Goal: Task Accomplishment & Management: Manage account settings

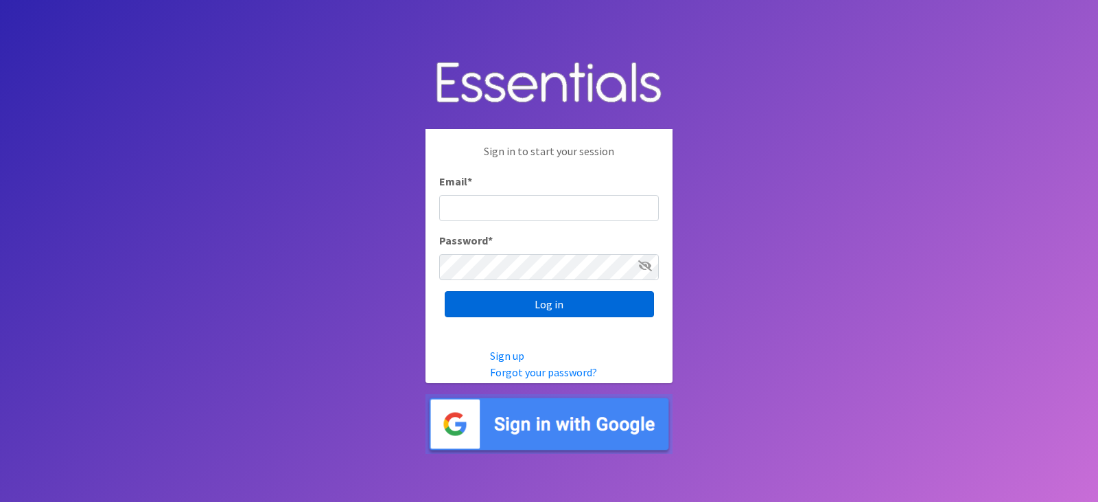
type input "diapers@juniorleagueofpensacola.org"
click at [531, 309] on input "Log in" at bounding box center [549, 304] width 209 height 26
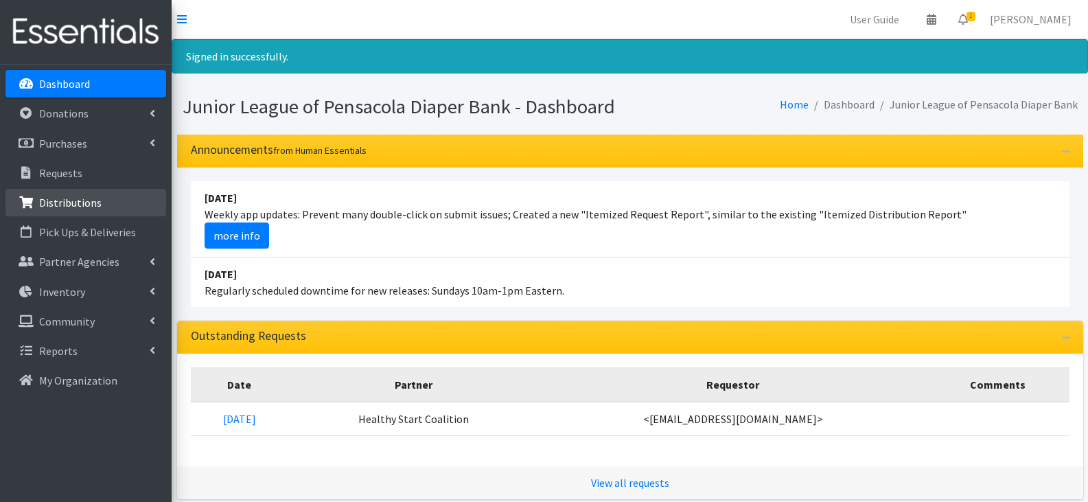
click at [79, 199] on p "Distributions" at bounding box center [70, 203] width 62 height 14
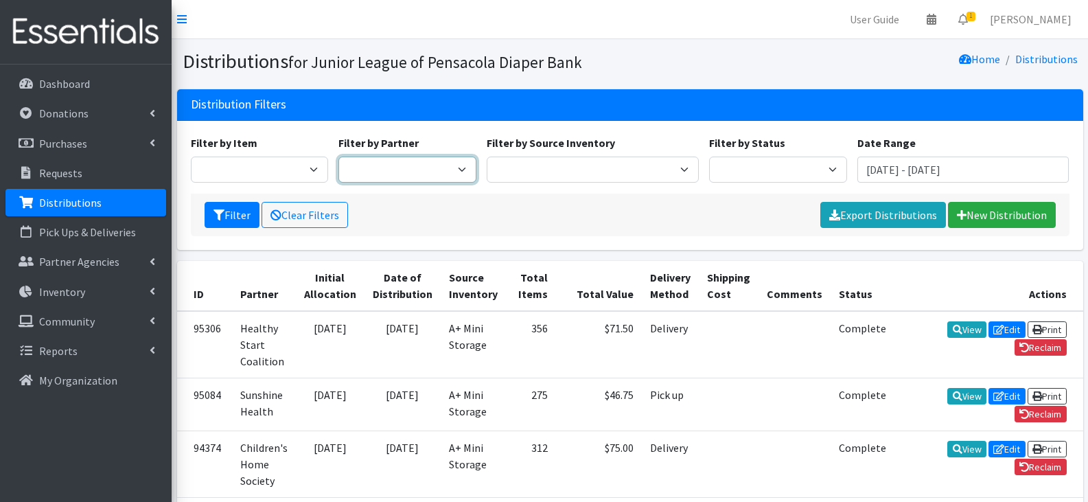
click at [378, 174] on select "Children's Home Society Community Diaper Drive First City Outreach Healthy Star…" at bounding box center [407, 170] width 138 height 26
click at [968, 14] on icon at bounding box center [963, 19] width 10 height 11
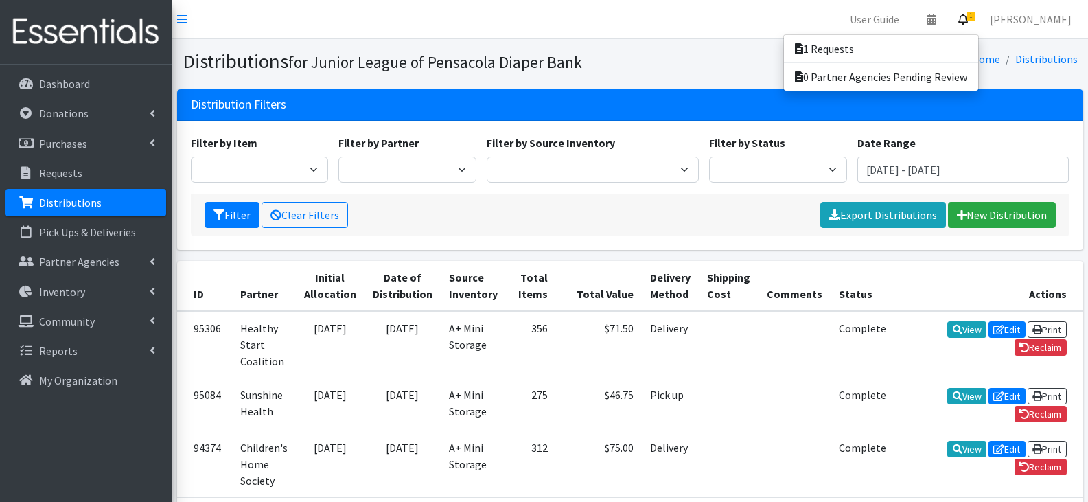
click at [719, 11] on nav "User Guide 0 Pick-ups remaining this week View Calendar 1 1 Requests 0 Partner …" at bounding box center [630, 19] width 916 height 39
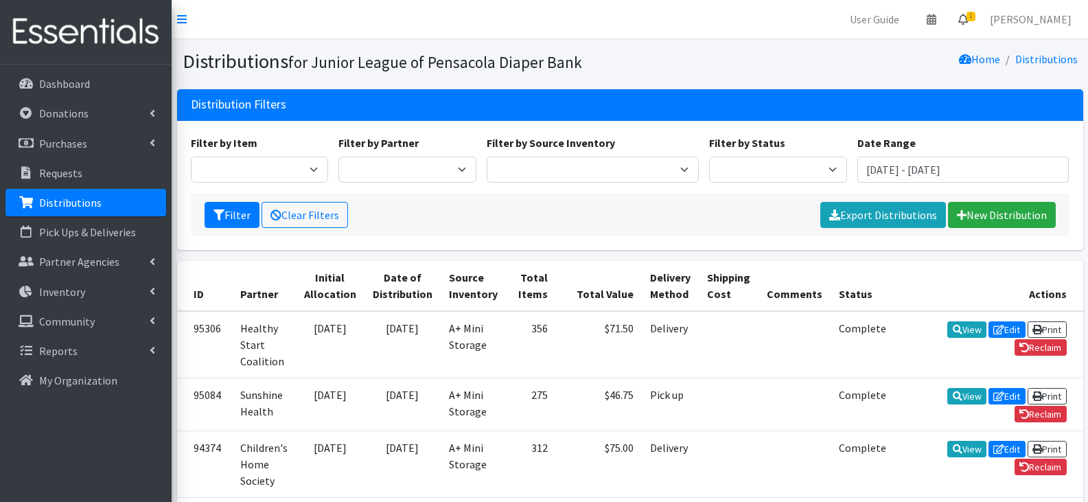
click at [960, 19] on link "1" at bounding box center [963, 18] width 32 height 27
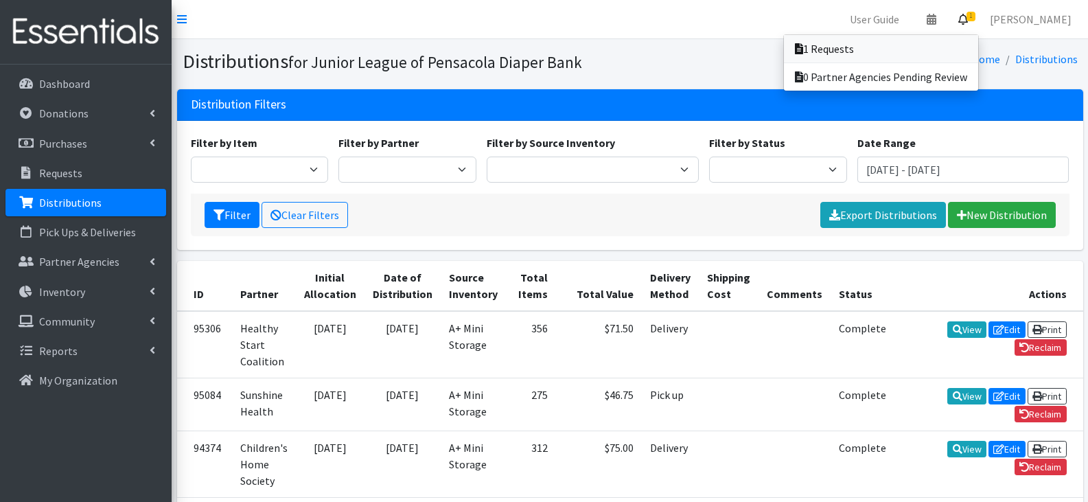
drag, startPoint x: 892, startPoint y: 44, endPoint x: 877, endPoint y: 47, distance: 14.8
click at [891, 44] on link "1 Requests" at bounding box center [881, 48] width 194 height 27
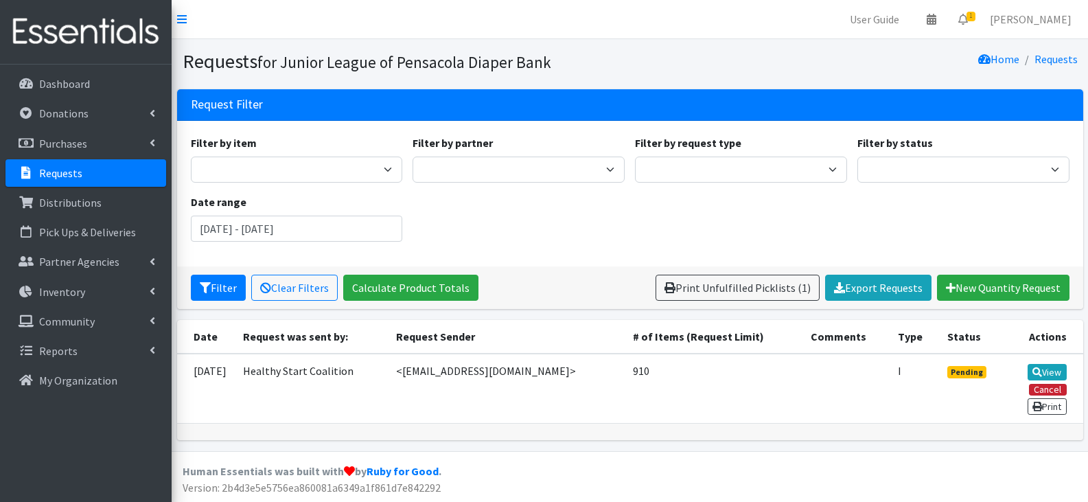
click at [1035, 389] on button "Cancel" at bounding box center [1048, 390] width 38 height 12
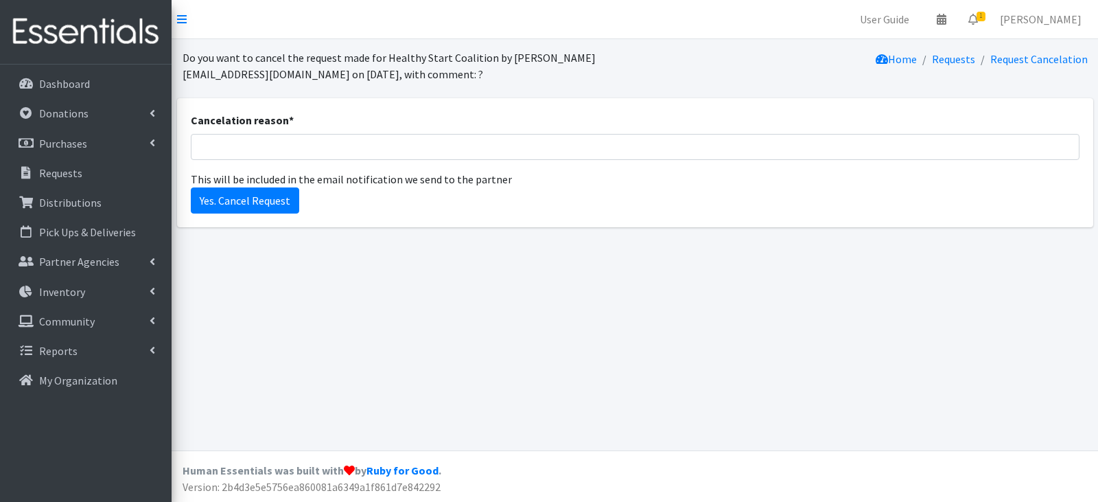
click at [827, 77] on div "Home Requests Request Cancelation" at bounding box center [864, 65] width 458 height 33
click at [971, 57] on link "Requests" at bounding box center [953, 59] width 43 height 14
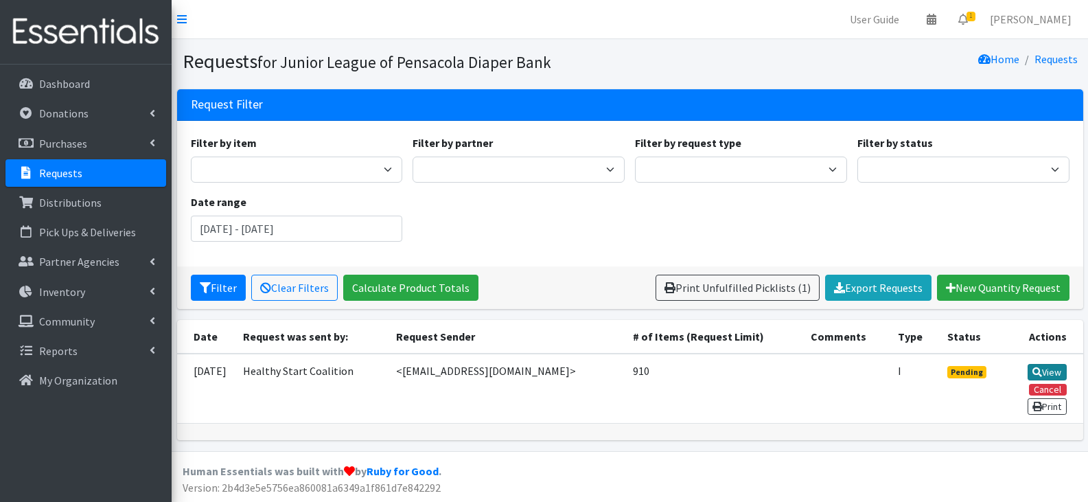
click at [1046, 370] on link "View" at bounding box center [1047, 372] width 39 height 16
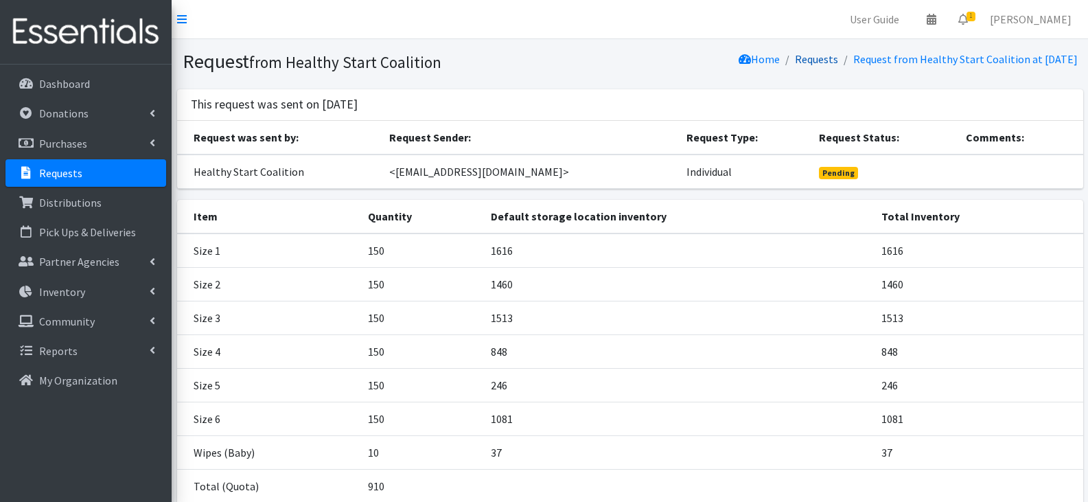
click at [795, 54] on link "Requests" at bounding box center [816, 59] width 43 height 14
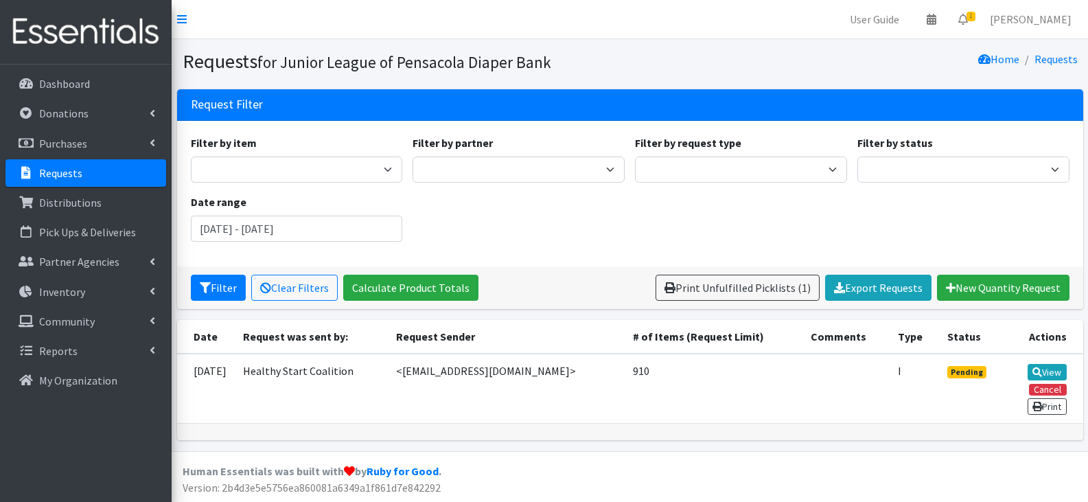
click at [674, 76] on section "Requests for Junior League of Pensacola Diaper Bank Home Requests" at bounding box center [630, 64] width 916 height 50
click at [685, 69] on div "Home Requests" at bounding box center [856, 61] width 453 height 24
click at [680, 66] on div "Home Requests" at bounding box center [856, 61] width 453 height 24
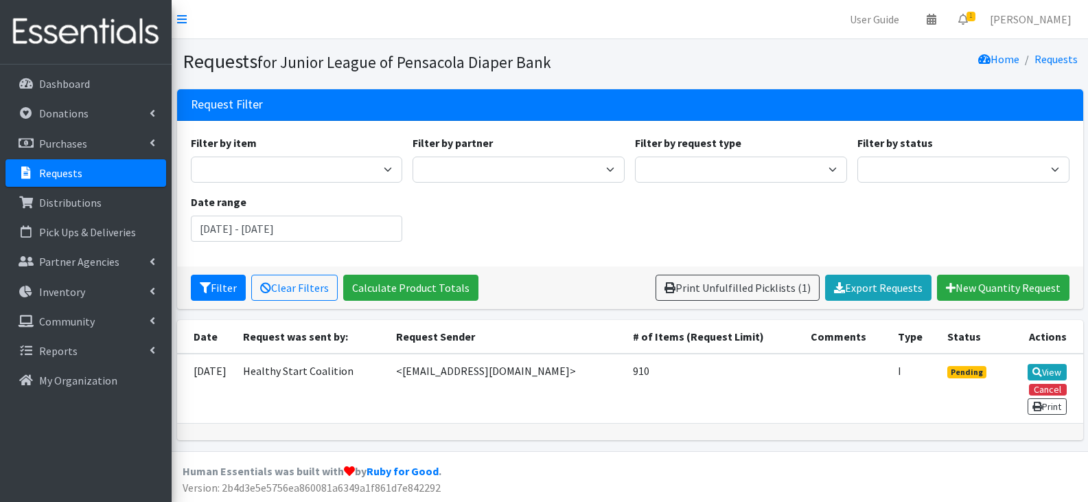
click at [677, 65] on div "Home Requests" at bounding box center [856, 61] width 453 height 24
click at [1039, 371] on icon at bounding box center [1037, 372] width 10 height 10
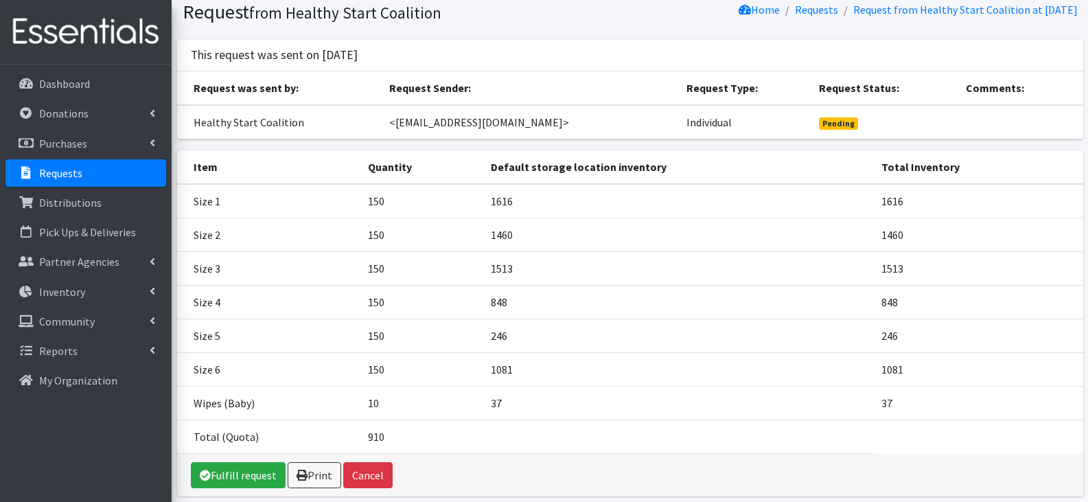
scroll to position [106, 0]
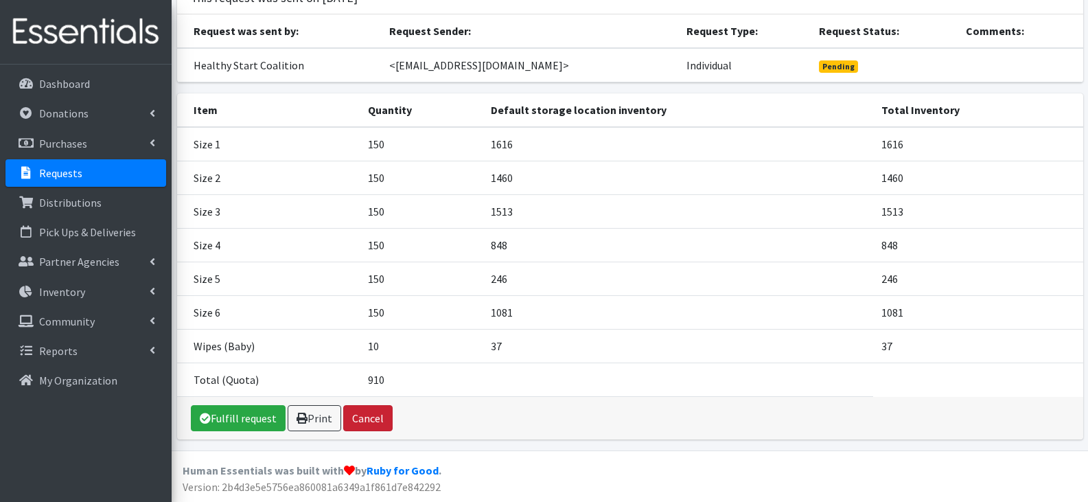
click at [375, 414] on button "Cancel" at bounding box center [367, 418] width 49 height 26
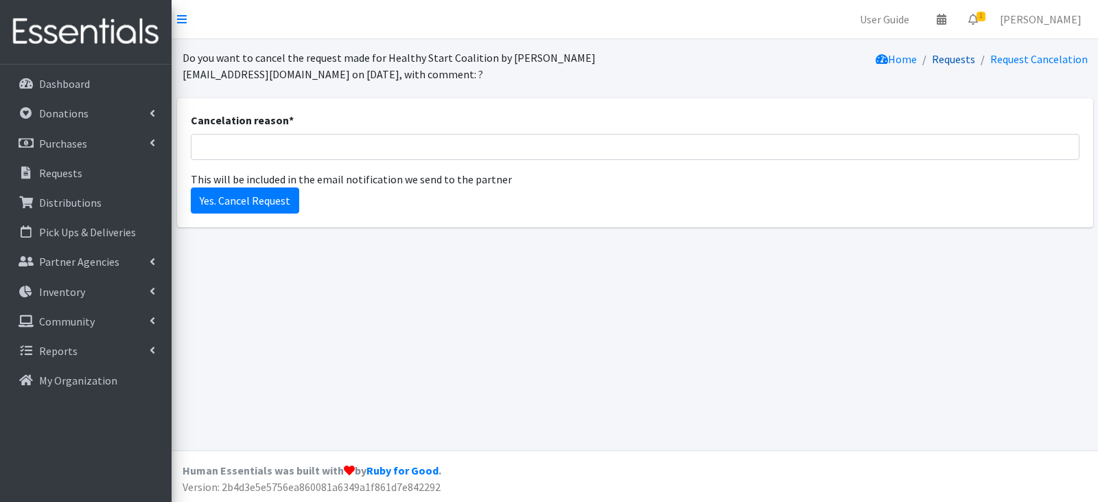
click at [958, 60] on link "Requests" at bounding box center [953, 59] width 43 height 14
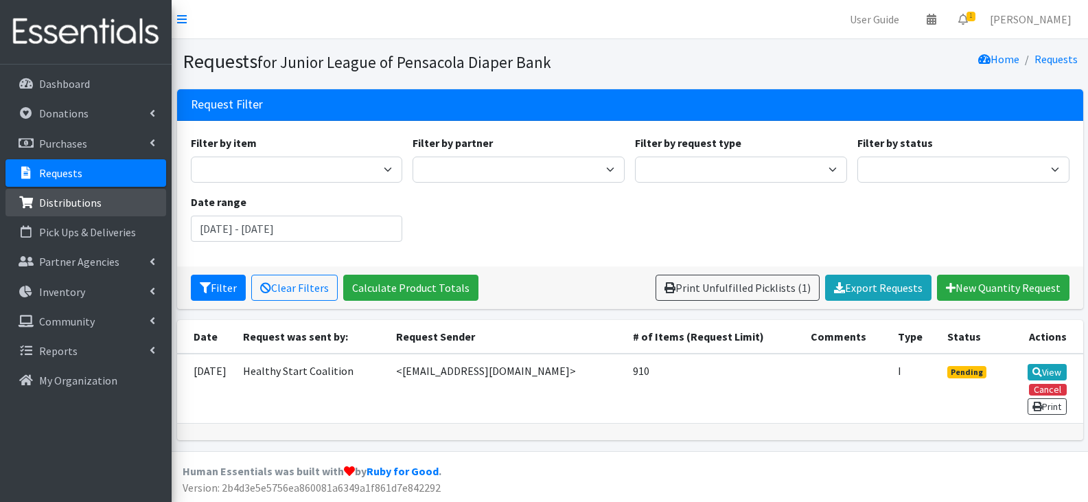
click at [101, 203] on link "Distributions" at bounding box center [85, 202] width 161 height 27
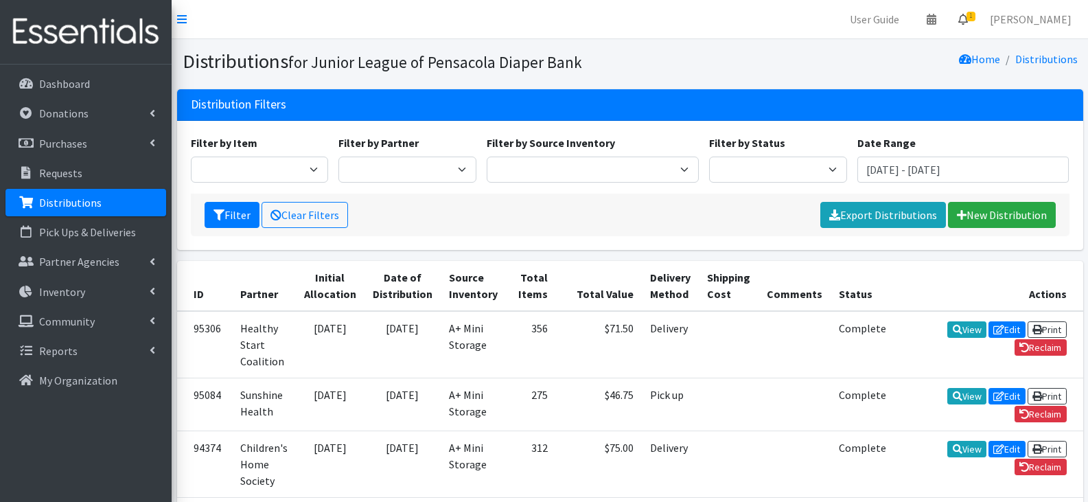
click at [968, 18] on icon at bounding box center [963, 19] width 10 height 11
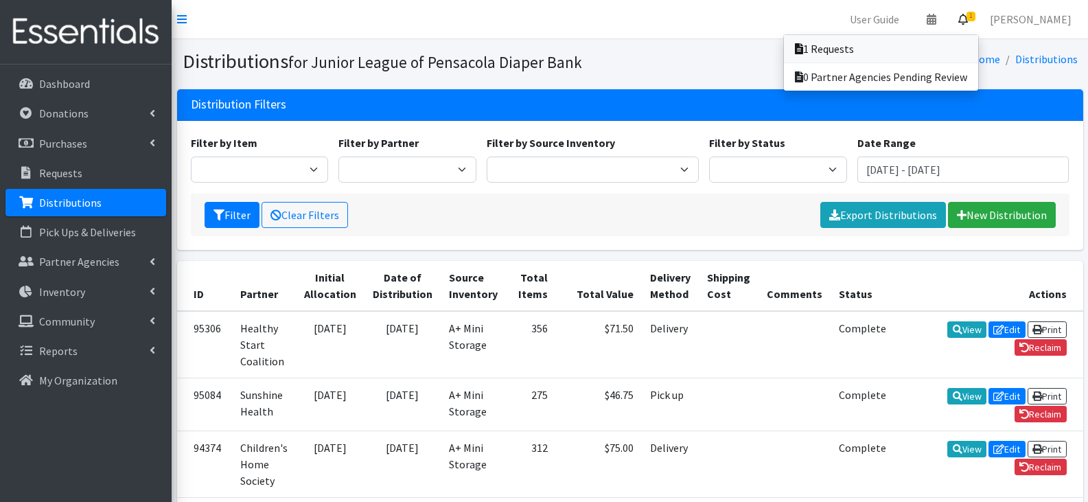
click at [901, 37] on link "1 Requests" at bounding box center [881, 48] width 194 height 27
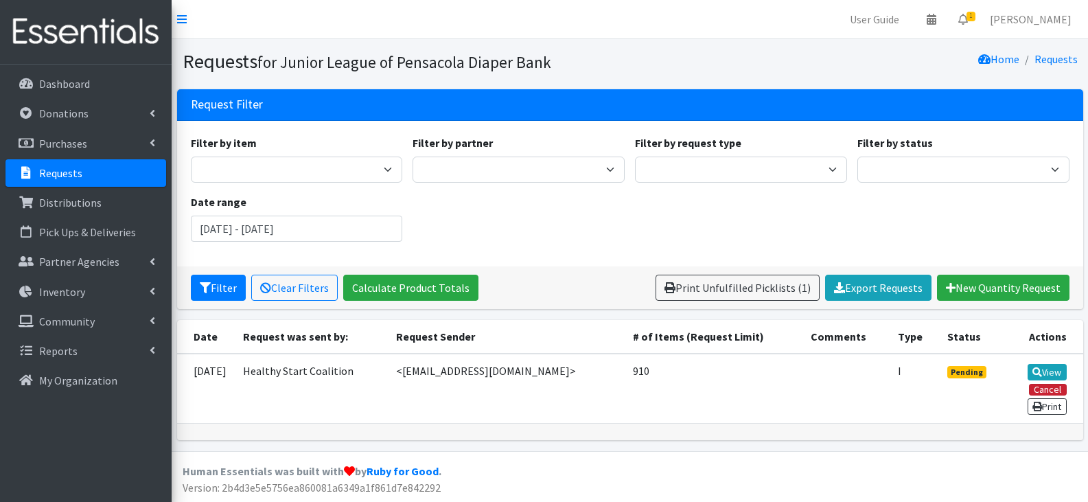
click at [1046, 384] on button "Cancel" at bounding box center [1048, 390] width 38 height 12
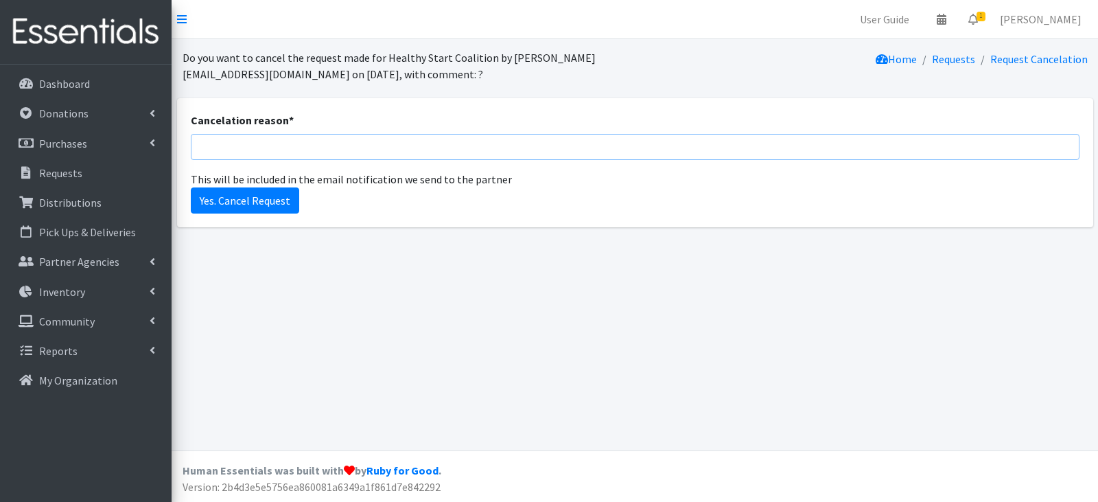
click at [387, 135] on input "Cancelation reason *" at bounding box center [635, 147] width 889 height 26
type input "w"
type input "We distributed the request on 8.21.25"
click at [263, 205] on input "Yes. Cancel Request" at bounding box center [245, 200] width 108 height 26
